Goal: Task Accomplishment & Management: Complete application form

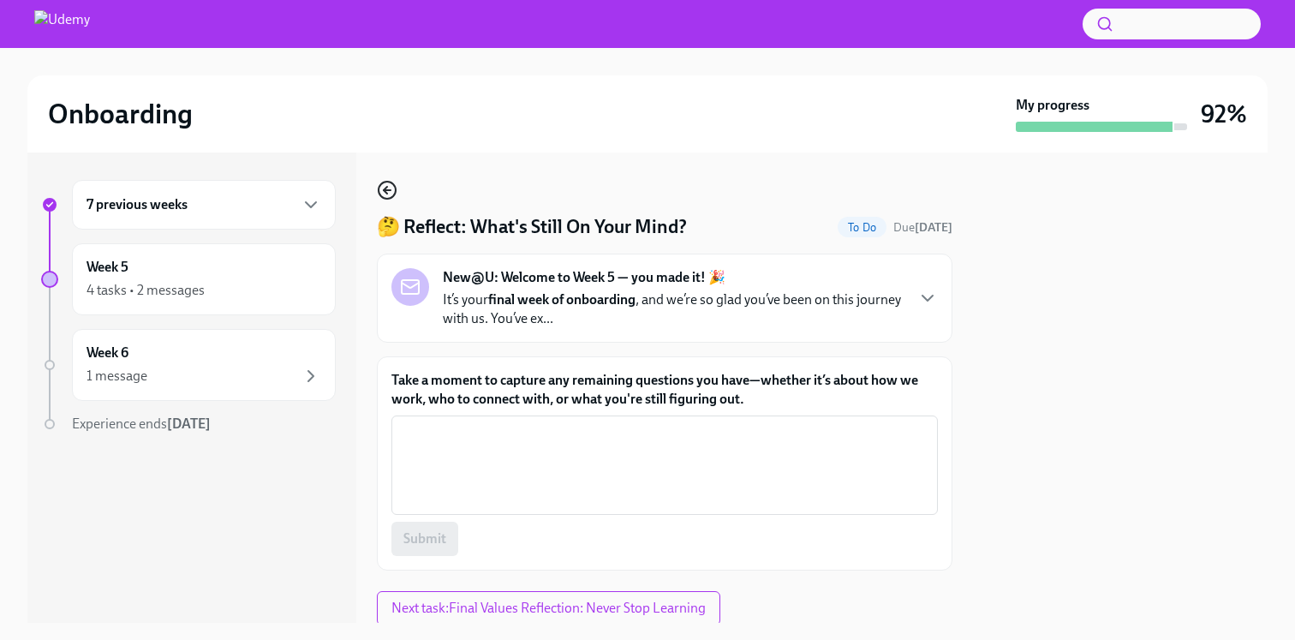
click at [380, 187] on icon "button" at bounding box center [387, 190] width 21 height 21
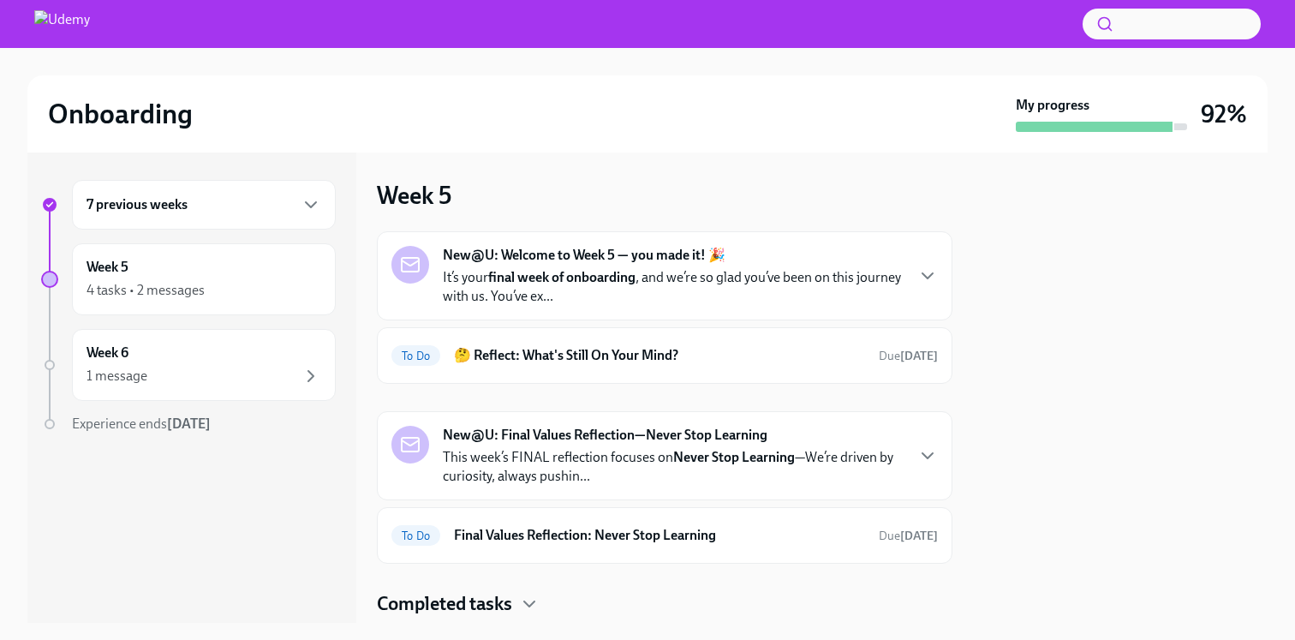
scroll to position [49, 0]
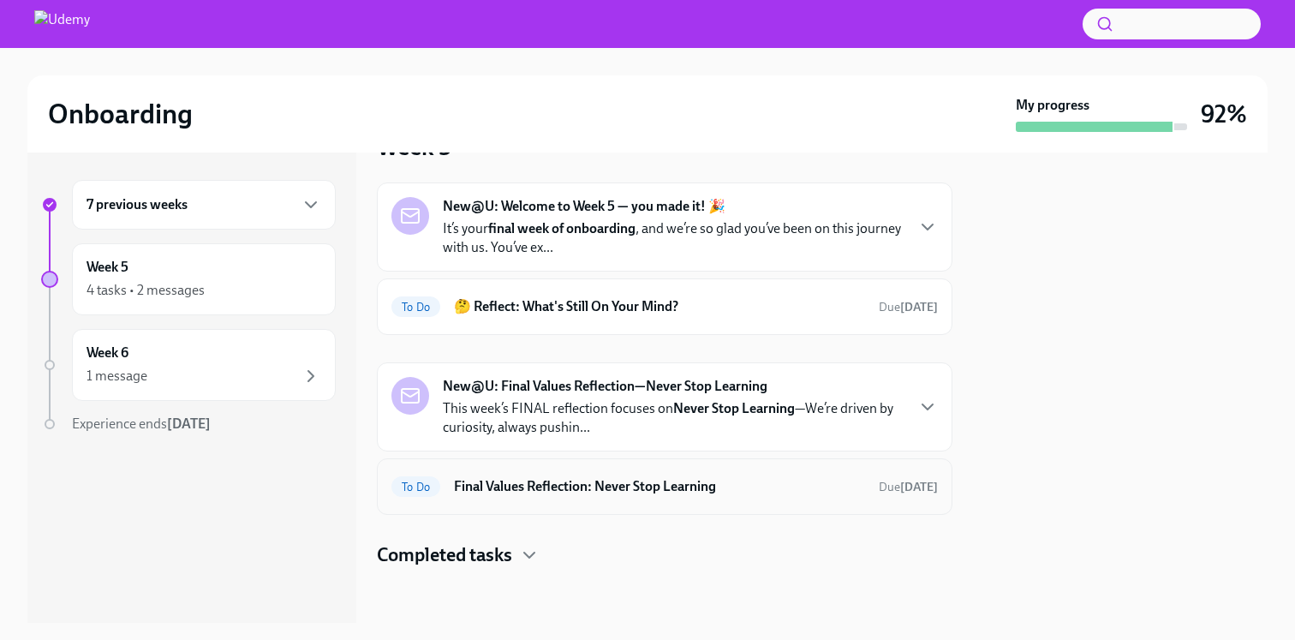
click at [820, 474] on div "To Do Final Values Reflection: Never Stop Learning Due in 2 days" at bounding box center [664, 486] width 546 height 27
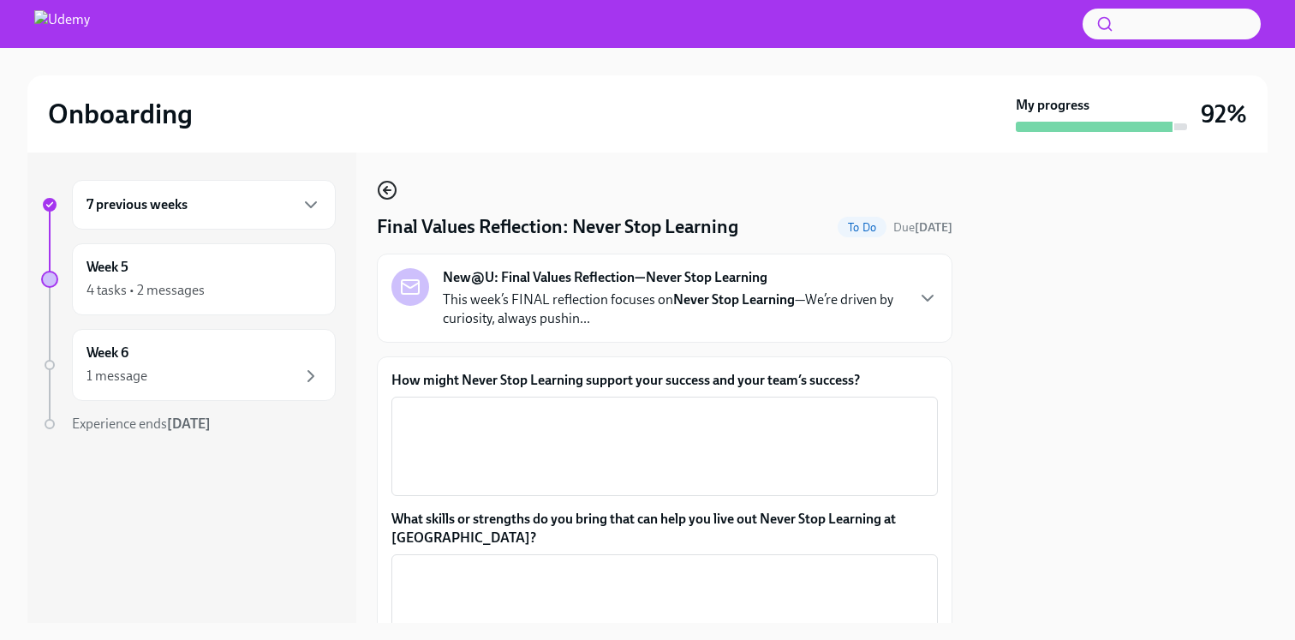
click at [377, 193] on icon "button" at bounding box center [387, 190] width 21 height 21
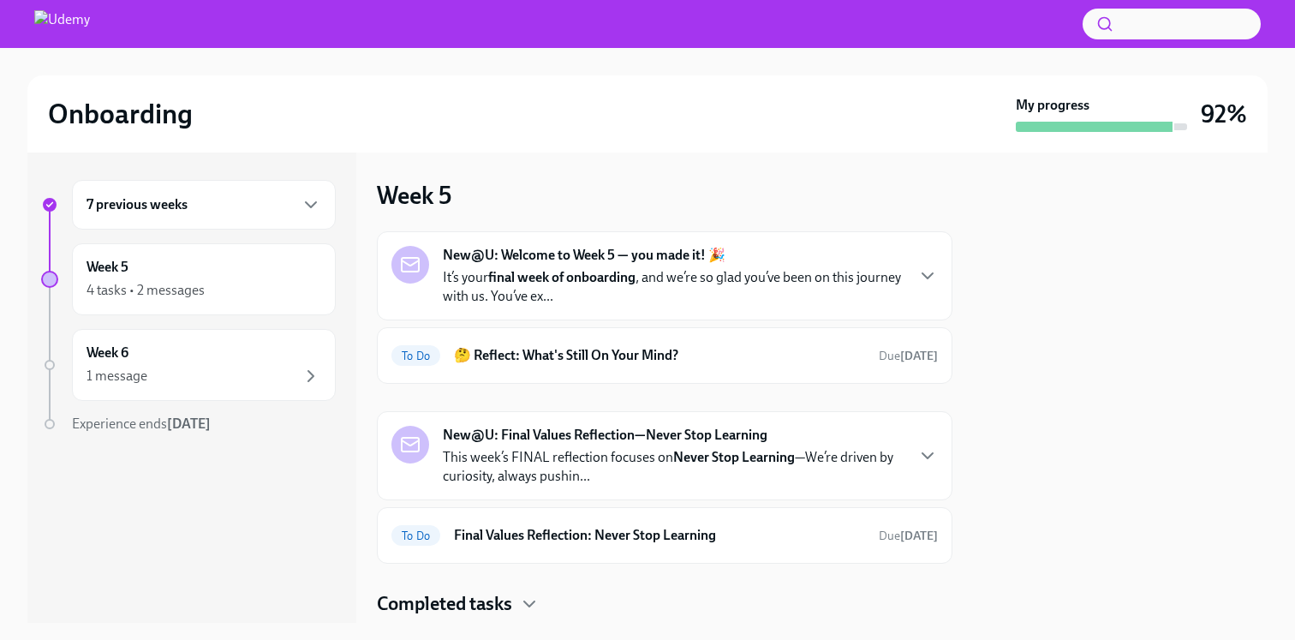
click at [873, 287] on p "It’s your final week of onboarding , and we’re so glad you’ve been on this jour…" at bounding box center [673, 287] width 461 height 38
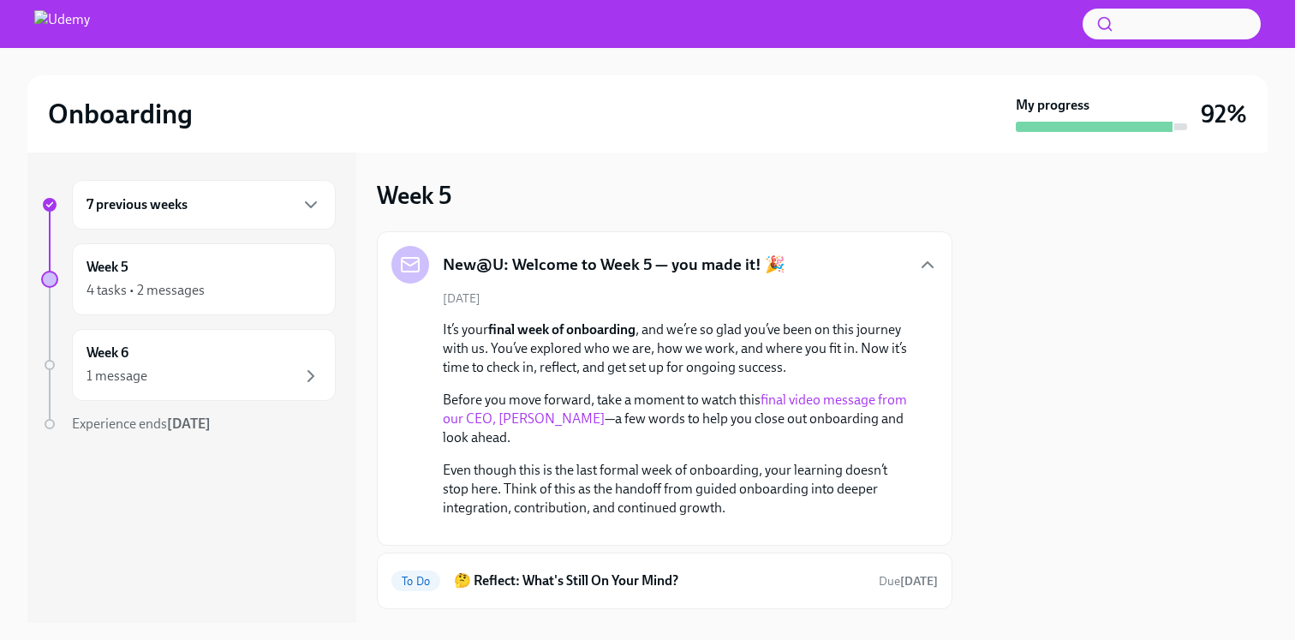
click at [880, 265] on div "New@U: Welcome to Week 5 — you made it! 🎉" at bounding box center [664, 265] width 546 height 38
click at [940, 267] on div "New@U: Welcome to Week 5 — you made it! 🎉 September 8th It’s your final week of…" at bounding box center [665, 388] width 576 height 314
click at [925, 264] on icon "button" at bounding box center [927, 264] width 10 height 5
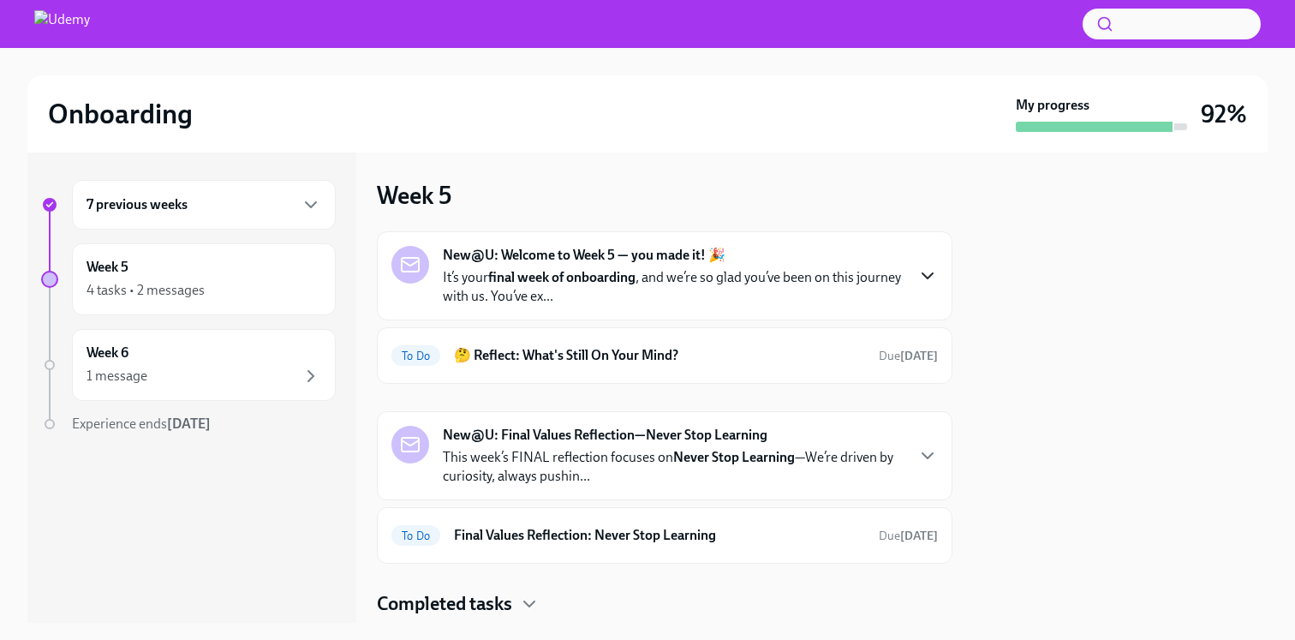
click at [1109, 301] on div at bounding box center [1120, 387] width 295 height 470
click at [800, 363] on h6 "🤔 Reflect: What's Still On Your Mind?" at bounding box center [659, 355] width 411 height 19
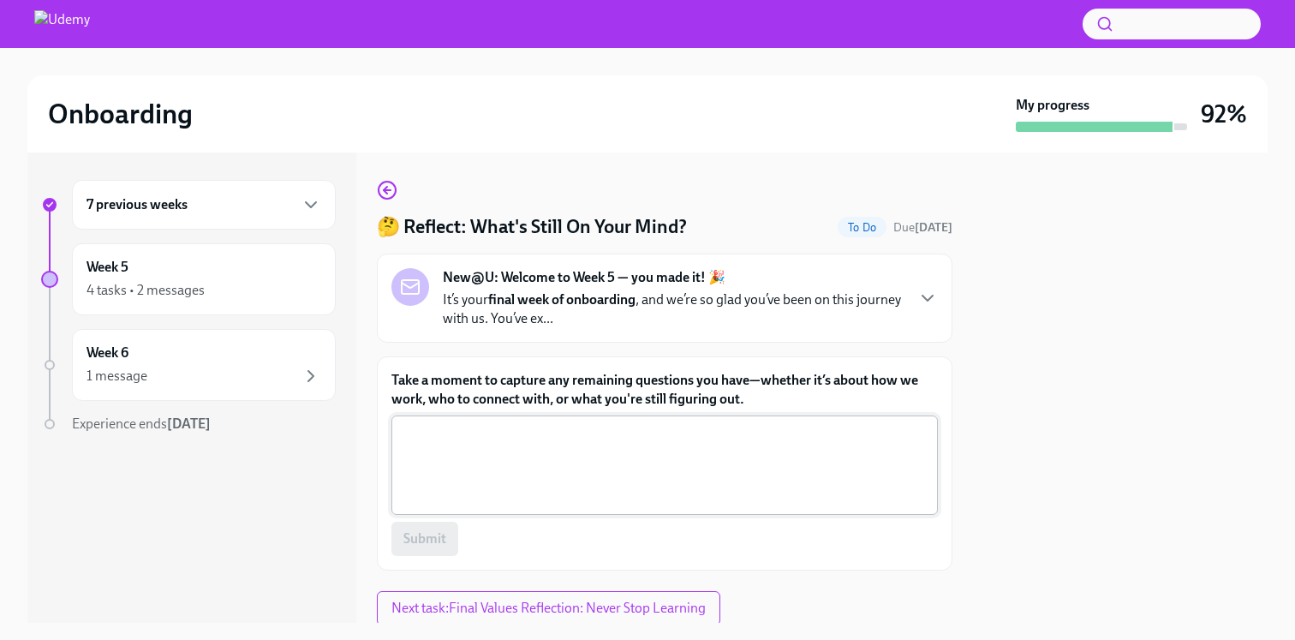
click at [629, 444] on textarea "Take a moment to capture any remaining questions you have—whether it’s about ho…" at bounding box center [665, 465] width 526 height 82
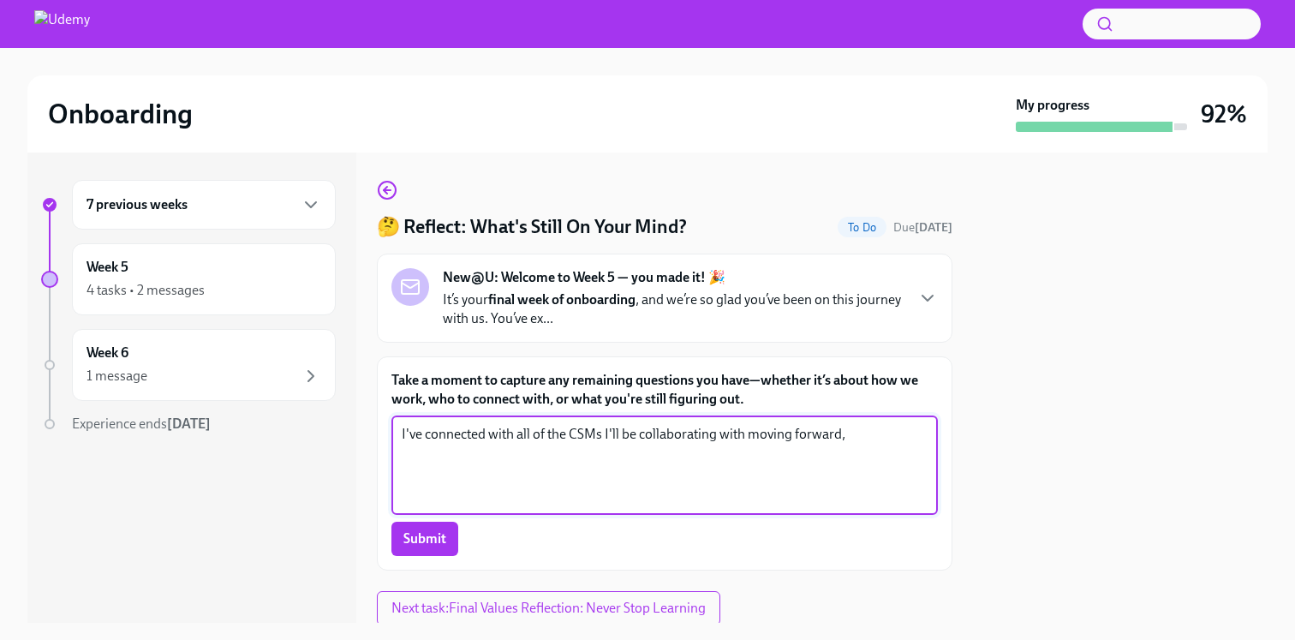
click at [902, 433] on textarea "I've connected with all of the CSMs I'll be collaborating with moving forward," at bounding box center [665, 465] width 526 height 82
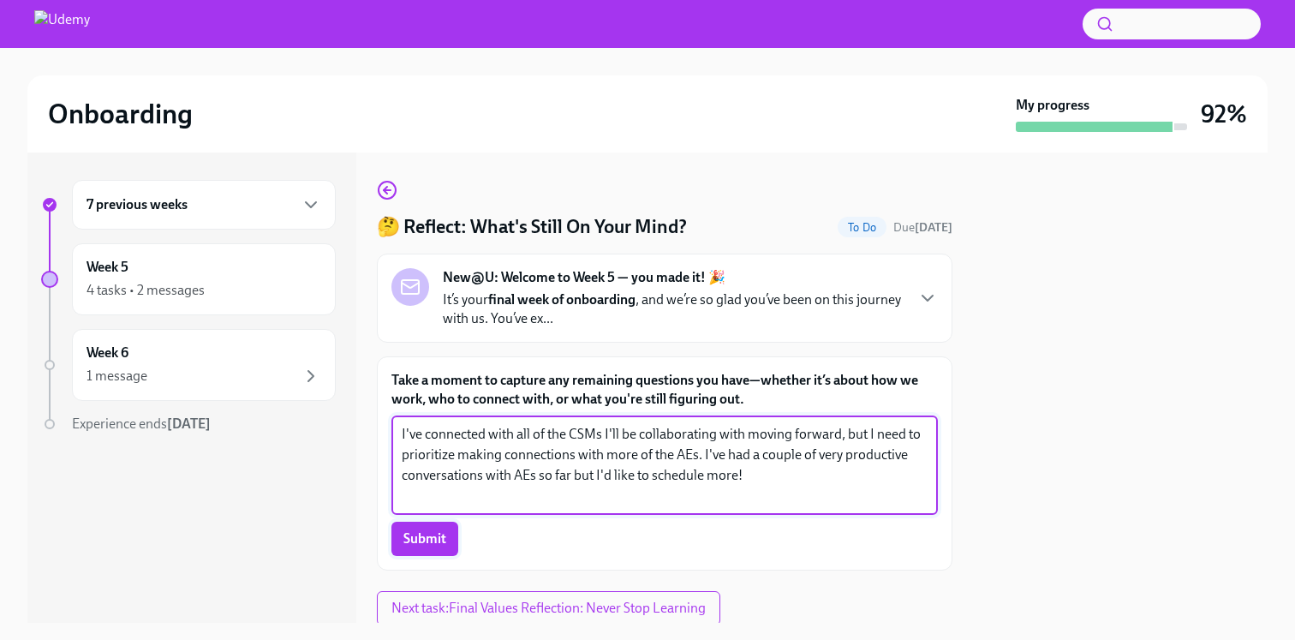
type textarea "I've connected with all of the CSMs I'll be collaborating with moving forward, …"
click at [428, 551] on button "Submit" at bounding box center [424, 539] width 67 height 34
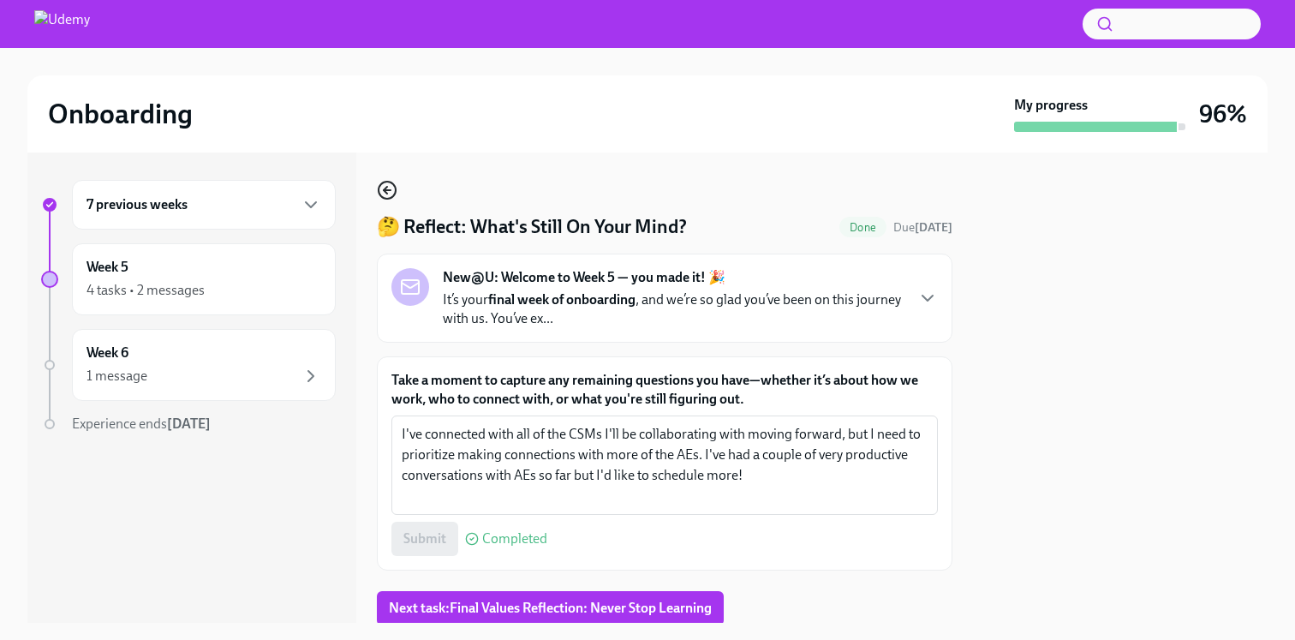
click at [395, 185] on icon "button" at bounding box center [387, 190] width 21 height 21
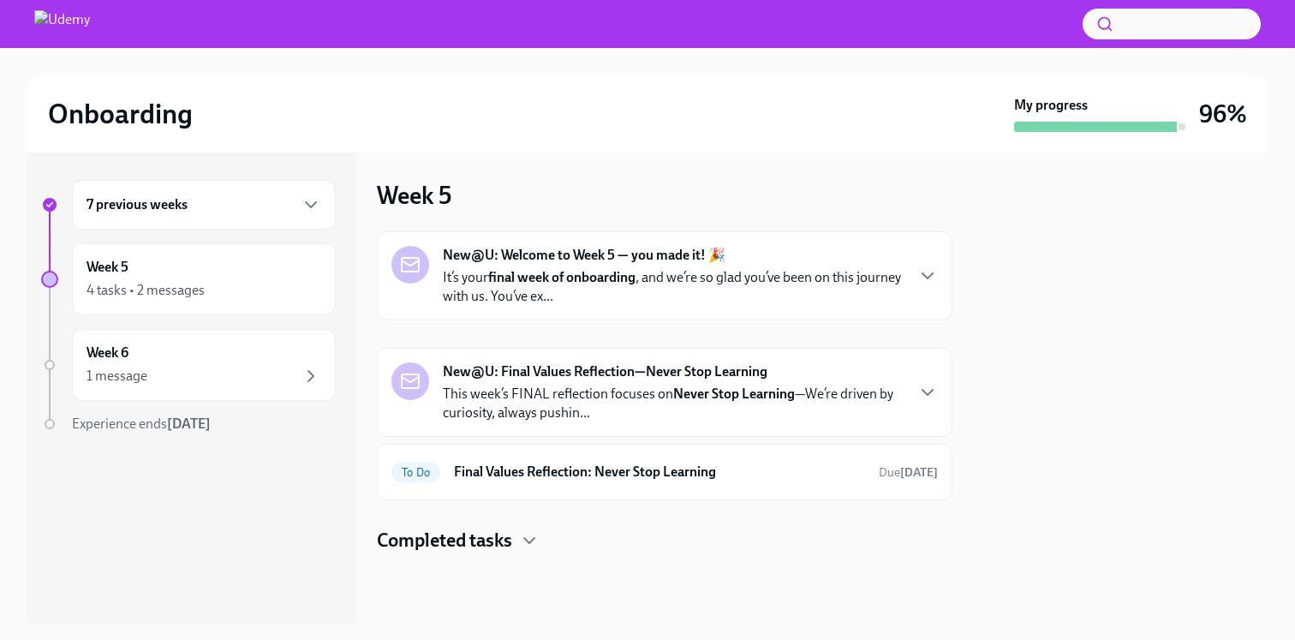
click at [787, 389] on strong "Never Stop Learning" at bounding box center [734, 393] width 122 height 16
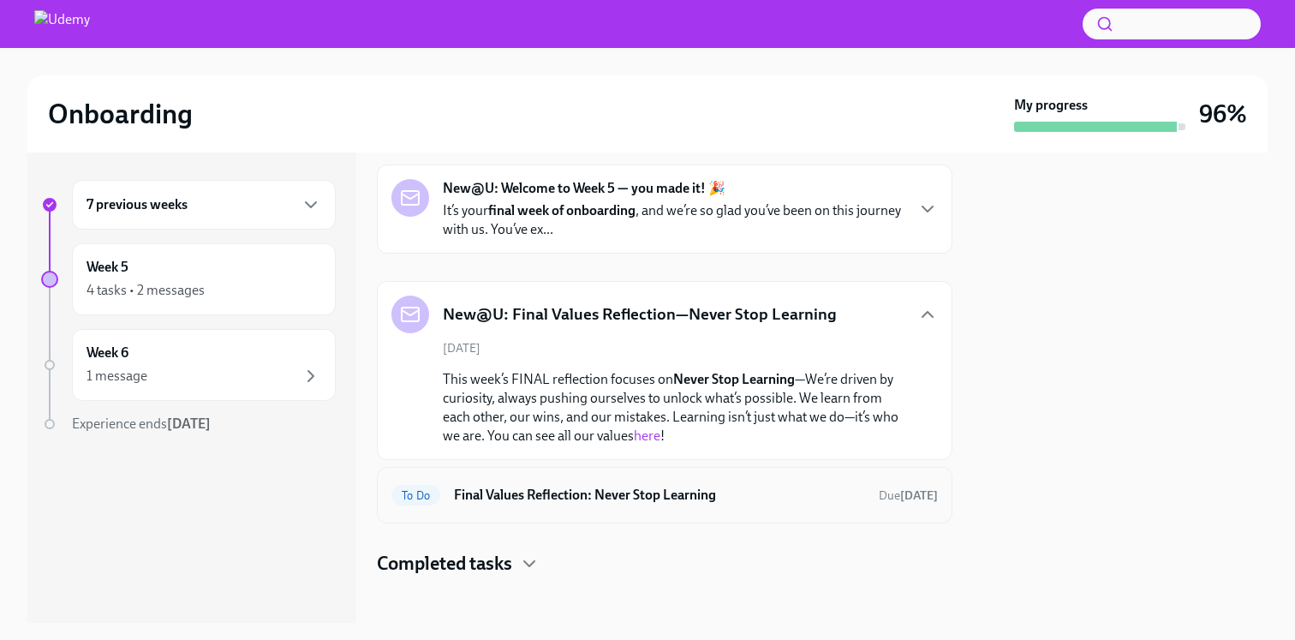
scroll to position [75, 0]
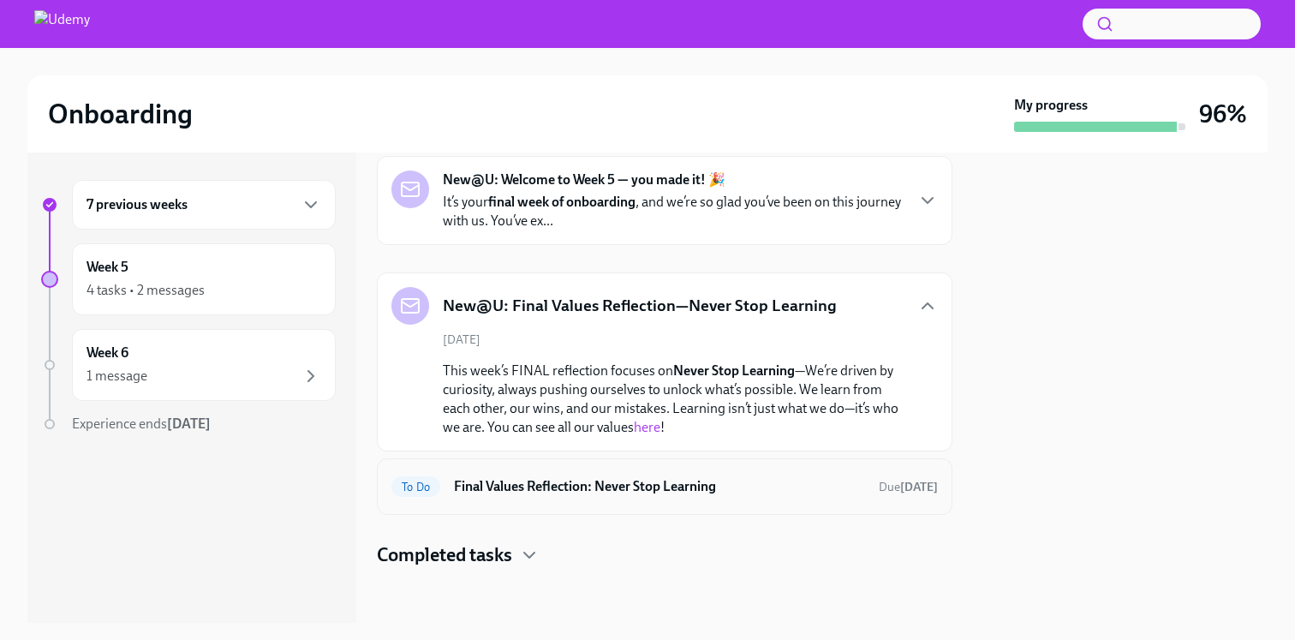
click at [759, 488] on h6 "Final Values Reflection: Never Stop Learning" at bounding box center [659, 486] width 411 height 19
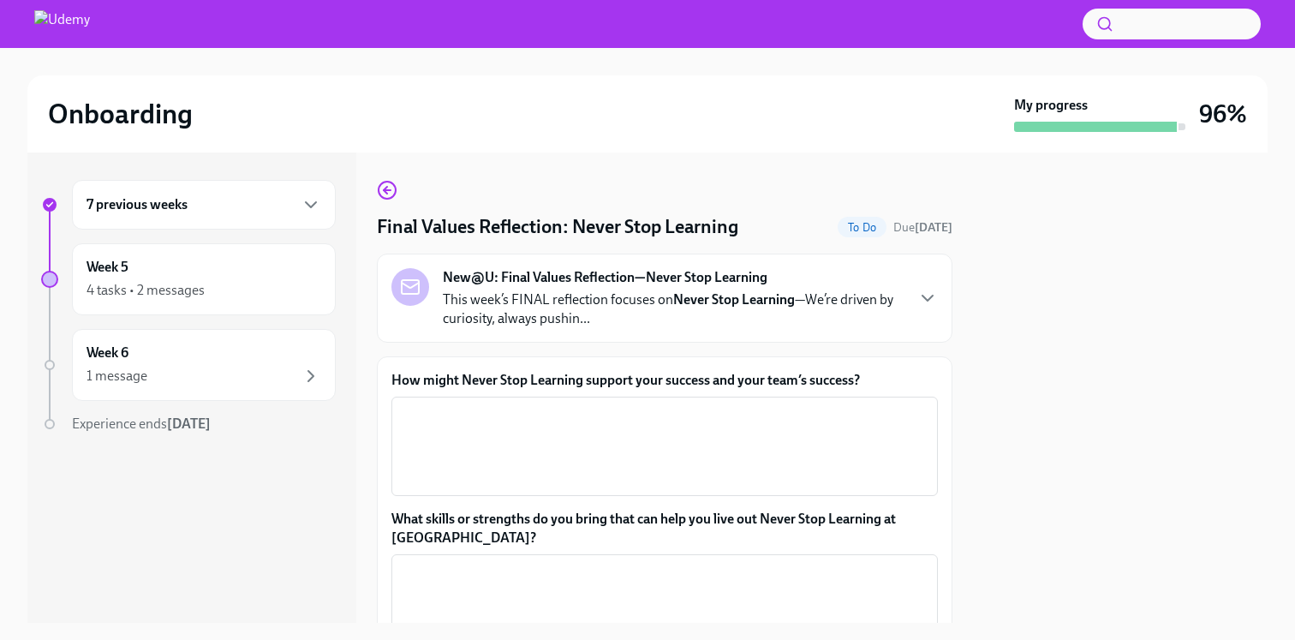
click at [712, 295] on strong "Never Stop Learning" at bounding box center [734, 299] width 122 height 16
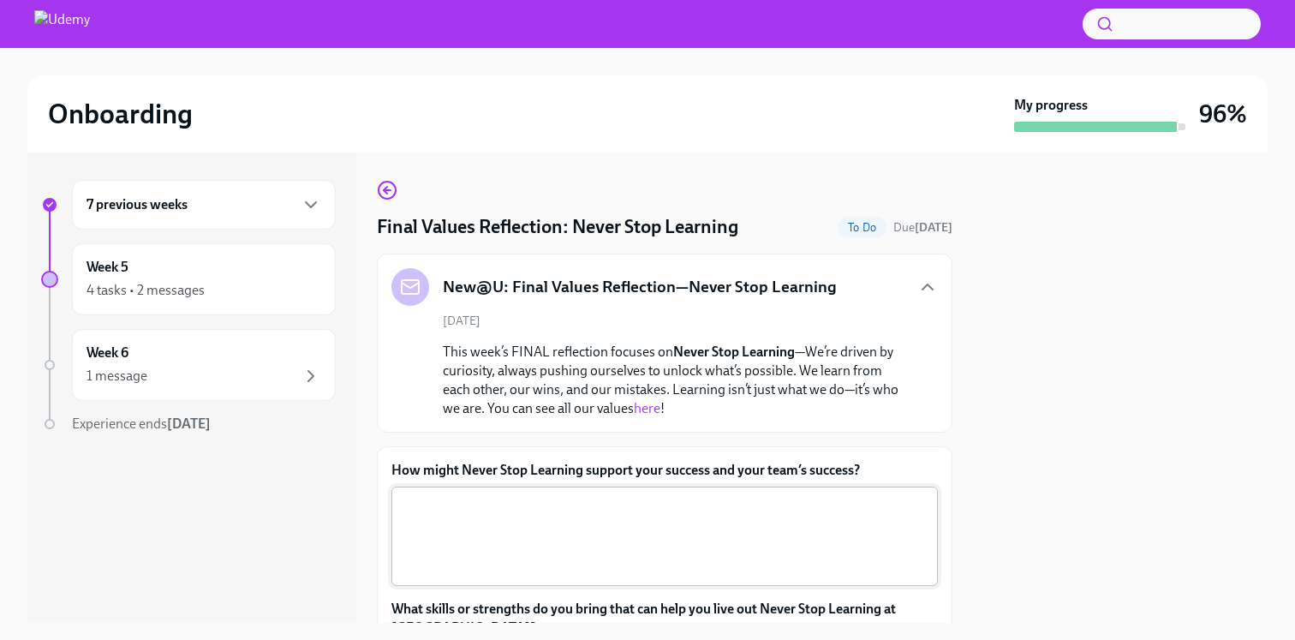
click at [860, 551] on textarea "How might Never Stop Learning support your success and your team’s success?" at bounding box center [665, 536] width 526 height 82
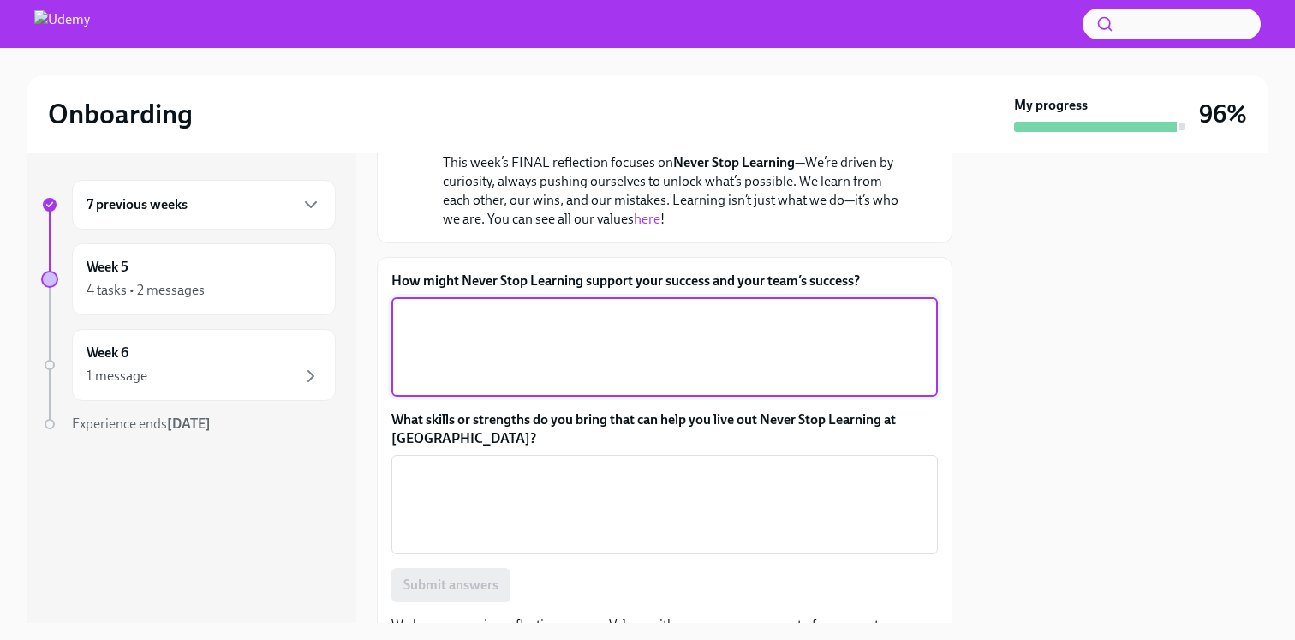
scroll to position [122, 0]
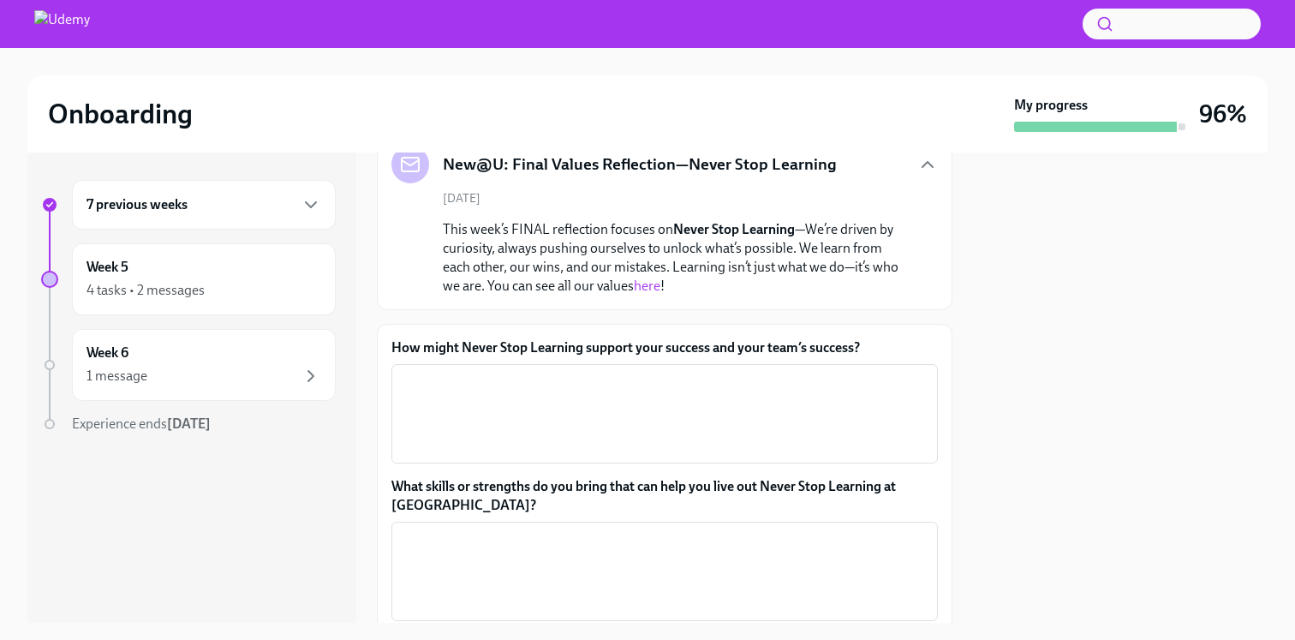
click at [1178, 307] on div at bounding box center [1120, 387] width 295 height 470
